Goal: Information Seeking & Learning: Learn about a topic

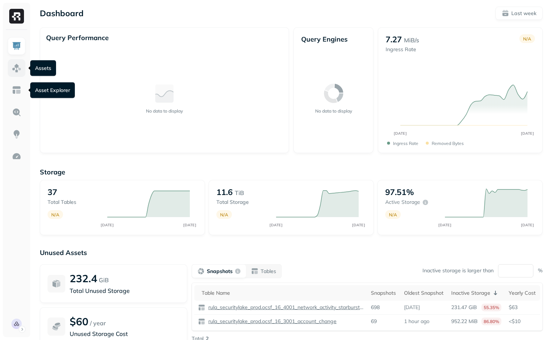
click at [11, 69] on link at bounding box center [17, 68] width 18 height 18
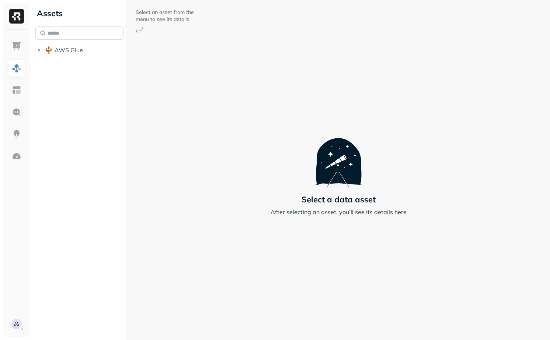
click at [89, 29] on input "text" at bounding box center [79, 33] width 88 height 13
paste input "**********"
type input "**********"
click at [92, 93] on span "ocsf_0_base_event" at bounding box center [97, 91] width 53 height 7
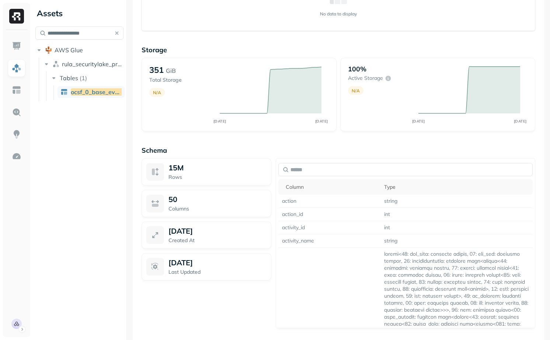
scroll to position [435, 0]
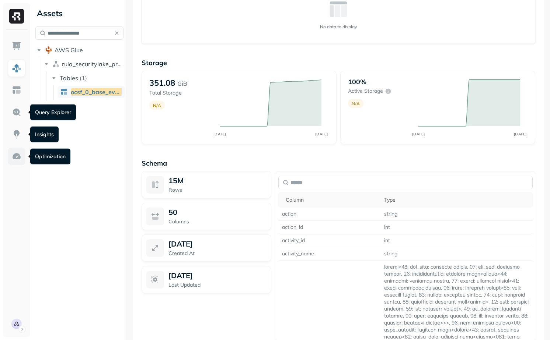
click at [18, 152] on img at bounding box center [17, 157] width 10 height 10
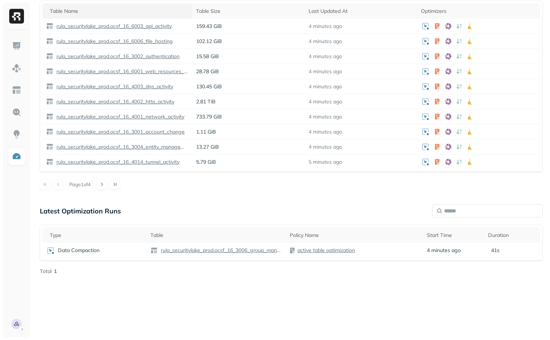
scroll to position [331, 0]
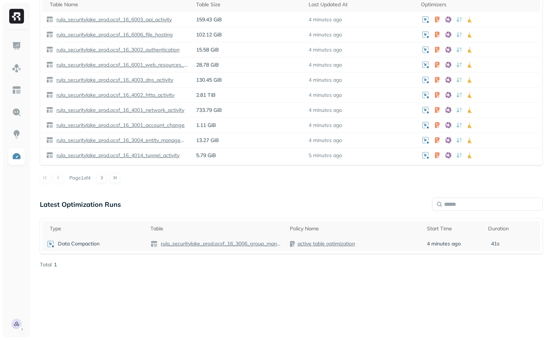
click at [398, 242] on div "active table optimization" at bounding box center [354, 244] width 130 height 7
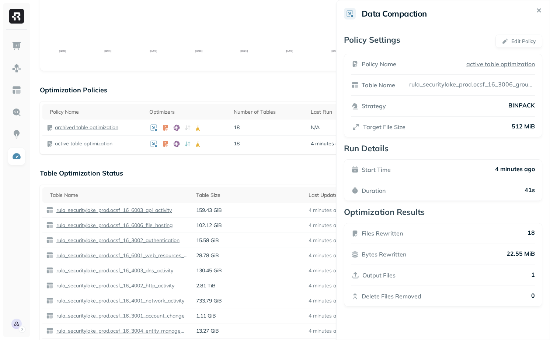
scroll to position [119, 0]
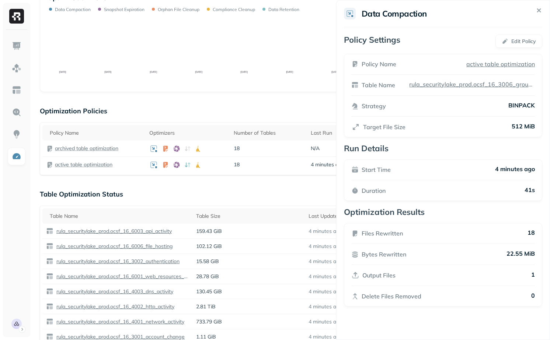
click at [298, 186] on html "Optimization New Policy Optimizers 2 POLICIES Data Compaction 36 Tables ( 97% )…" at bounding box center [275, 251] width 550 height 741
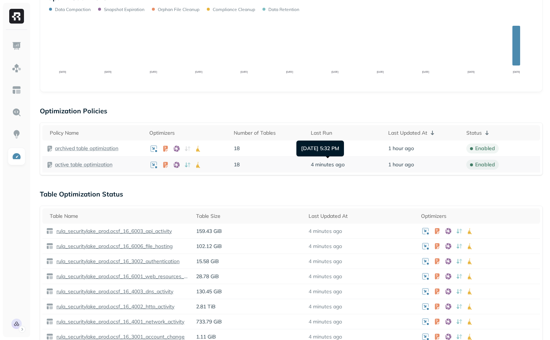
click at [349, 160] on td "4 minutes ago" at bounding box center [345, 165] width 77 height 16
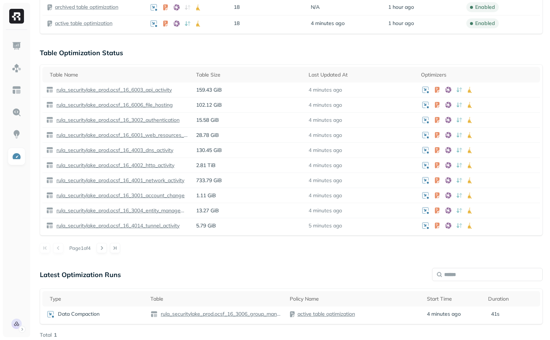
scroll to position [264, 0]
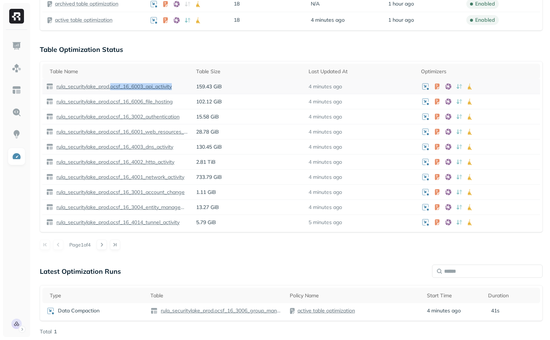
drag, startPoint x: 182, startPoint y: 88, endPoint x: 112, endPoint y: 88, distance: 69.2
click at [112, 88] on div "rula_securitylake_prod.ocsf_16_6003_api_activity" at bounding box center [117, 86] width 143 height 7
copy p "ocsf_16_6003_api_activity"
drag, startPoint x: 176, startPoint y: 101, endPoint x: 112, endPoint y: 100, distance: 64.8
click at [112, 100] on div "rula_securitylake_prod.ocsf_16_6006_file_hosting" at bounding box center [117, 101] width 143 height 7
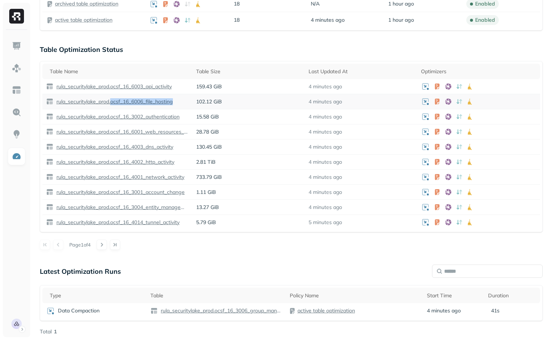
copy p "ocsf_16_6006_file_hosting"
drag, startPoint x: 185, startPoint y: 119, endPoint x: 112, endPoint y: 117, distance: 73.7
click at [112, 117] on div "rula_securitylake_prod.ocsf_16_3002_authentication" at bounding box center [117, 116] width 143 height 7
copy p "ocsf_16_3002_authentication"
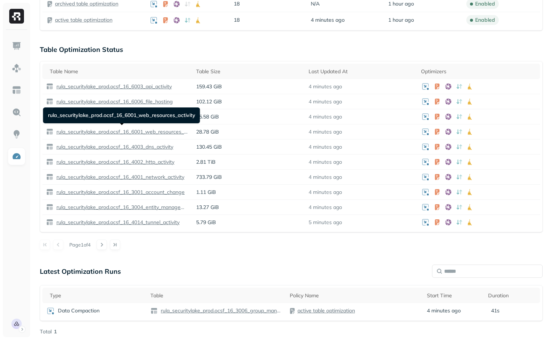
click at [142, 117] on div "rula_securitylake_prod.ocsf_16_6001_web_resources_activity rula_securitylake_pr…" at bounding box center [121, 116] width 157 height 16
copy div "ocsf_16_6001_web_resources_activity rula_securitylake_prod"
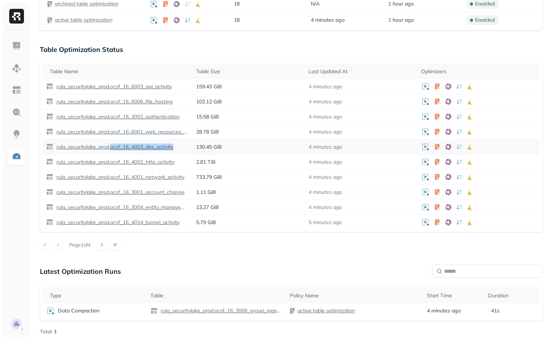
drag, startPoint x: 179, startPoint y: 145, endPoint x: 112, endPoint y: 147, distance: 67.1
click at [112, 147] on div "rula_securitylake_prod.ocsf_16_4003_dns_activity" at bounding box center [117, 146] width 143 height 7
copy p "ocsf_16_4003_dns_activity"
drag, startPoint x: 179, startPoint y: 164, endPoint x: 112, endPoint y: 164, distance: 67.8
click at [112, 164] on div "rula_securitylake_prod.ocsf_16_4002_http_activity" at bounding box center [117, 161] width 143 height 7
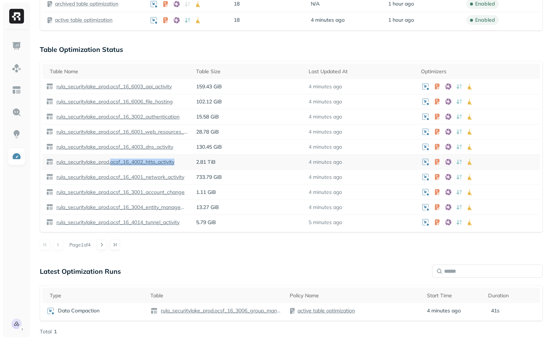
copy p "ocsf_16_4002_http_activity"
drag, startPoint x: 189, startPoint y: 178, endPoint x: 112, endPoint y: 179, distance: 76.6
click at [112, 179] on td "rula_securitylake_prod.ocsf_16_4001_network_activity" at bounding box center [117, 177] width 150 height 15
copy p "ocsf_16_4001_network_activity"
drag, startPoint x: 189, startPoint y: 192, endPoint x: 112, endPoint y: 194, distance: 76.3
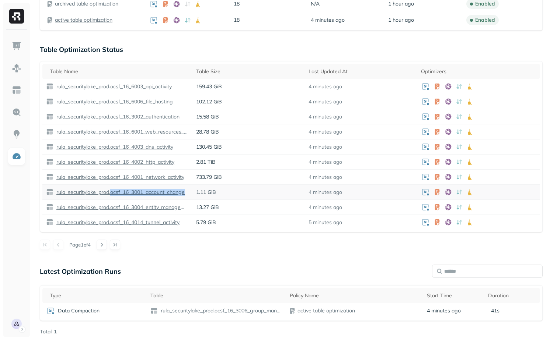
click at [112, 194] on td "rula_securitylake_prod.ocsf_16_3001_account_change" at bounding box center [117, 192] width 150 height 15
copy p "ocsf_16_3001_account_change"
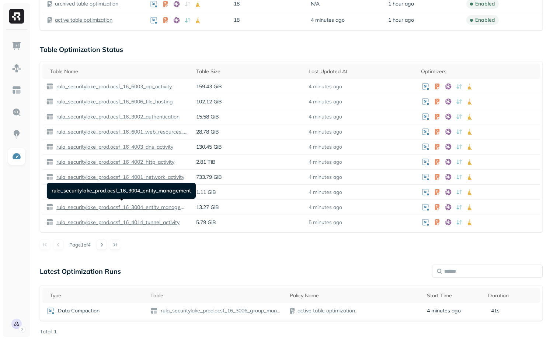
click at [172, 187] on div "rula_securitylake_prod.ocsf_16_3004_entity_management rula_securitylake_prod.oc…" at bounding box center [121, 191] width 149 height 16
click at [172, 190] on div "rula_securitylake_prod.ocsf_16_3004_entity_management rula_securitylake_prod.oc…" at bounding box center [121, 191] width 149 height 16
copy div "ocsf_16_3004_entity_management rula_securitylake_prod"
click at [155, 192] on div "rula_securitylake_prod.ocsf_16_3004_entity_management rula_securitylake_prod.oc…" at bounding box center [121, 191] width 149 height 16
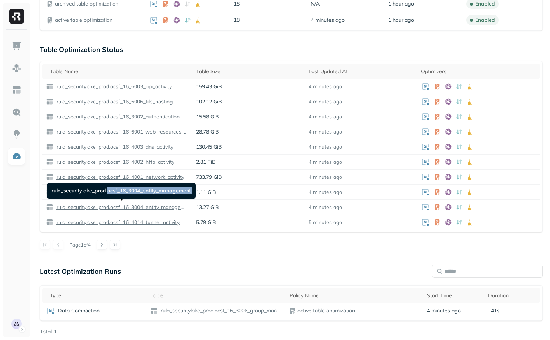
click at [155, 192] on div "rula_securitylake_prod.ocsf_16_3004_entity_management rula_securitylake_prod.oc…" at bounding box center [121, 191] width 149 height 16
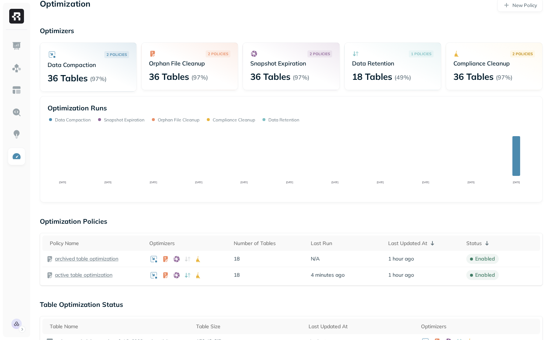
scroll to position [0, 0]
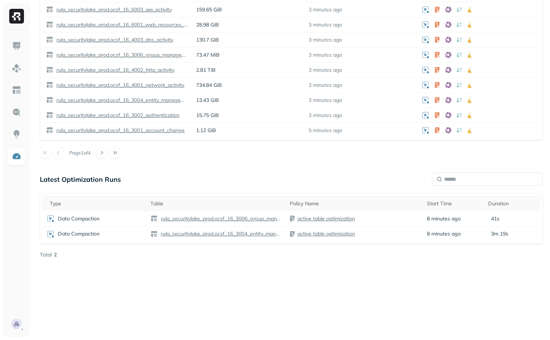
scroll to position [401, 0]
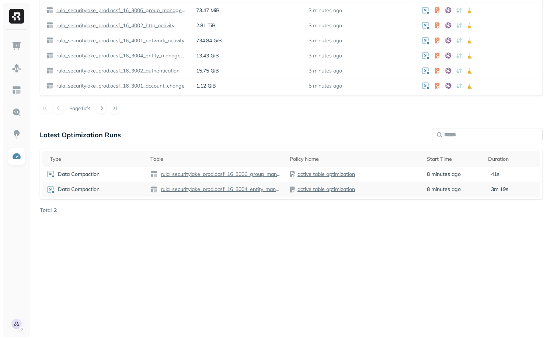
click at [395, 187] on div "active table optimization" at bounding box center [354, 189] width 130 height 7
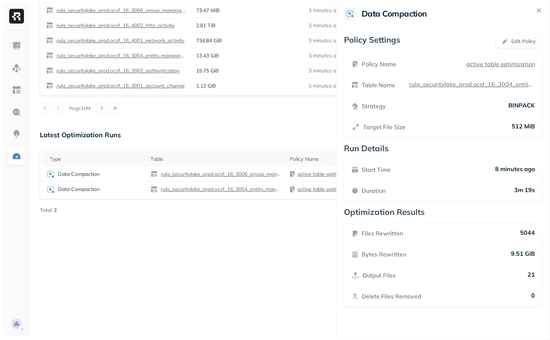
click at [527, 233] on p "5044" at bounding box center [527, 233] width 15 height 9
click at [526, 245] on div "Files Rewritten 5044 Bytes Rewritten 9.51 GiB Output Files 21 Delete Files Remo…" at bounding box center [443, 265] width 198 height 84
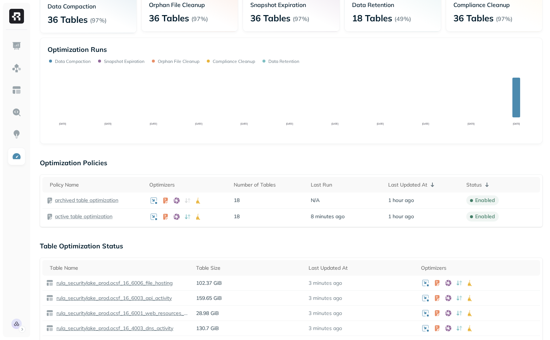
scroll to position [70, 0]
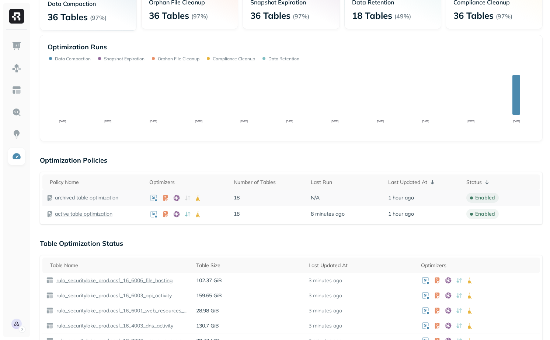
click at [111, 198] on p "archived table optimization" at bounding box center [86, 197] width 63 height 7
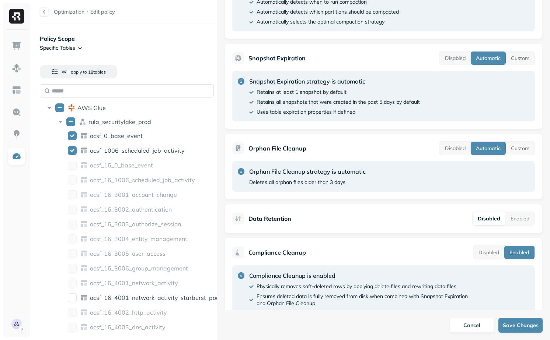
click at [45, 7] on div at bounding box center [44, 11] width 9 height 9
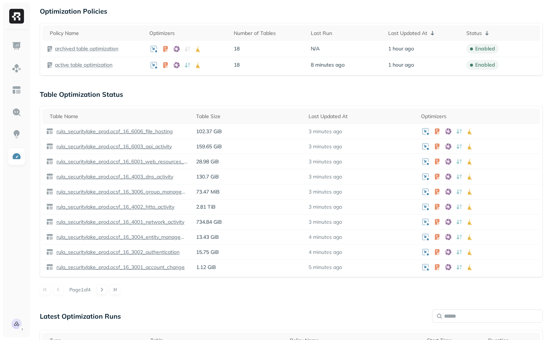
scroll to position [230, 0]
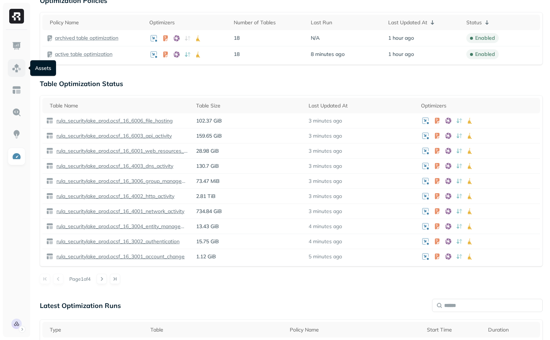
click at [12, 69] on img at bounding box center [17, 68] width 10 height 10
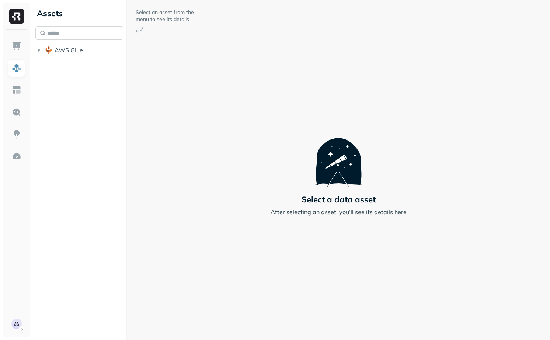
click at [69, 29] on input "text" at bounding box center [79, 33] width 88 height 13
paste input "**********"
type input "**********"
click at [89, 99] on ul "ocsf_2004_detection_finding" at bounding box center [88, 92] width 71 height 15
click at [89, 88] on span "ocsf_2004_detection_finding" at bounding box center [111, 91] width 80 height 7
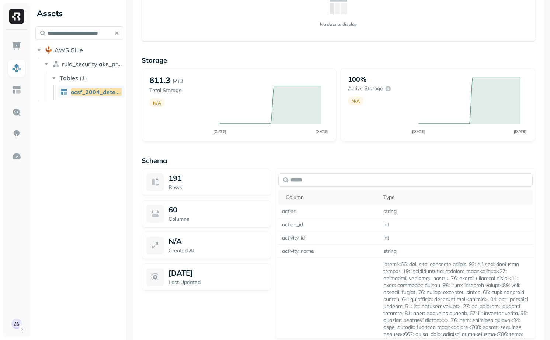
scroll to position [439, 0]
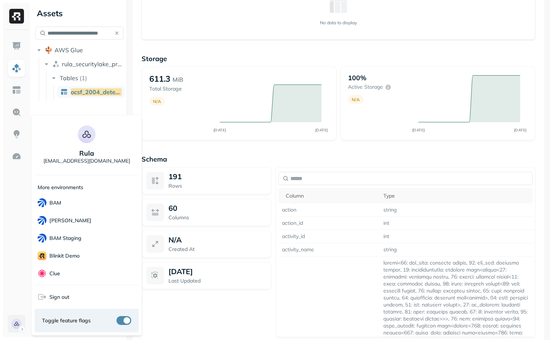
click at [10, 321] on html "**********" at bounding box center [275, 170] width 550 height 340
click at [79, 217] on div "Terminal" at bounding box center [87, 220] width 104 height 18
